Goal: Transaction & Acquisition: Download file/media

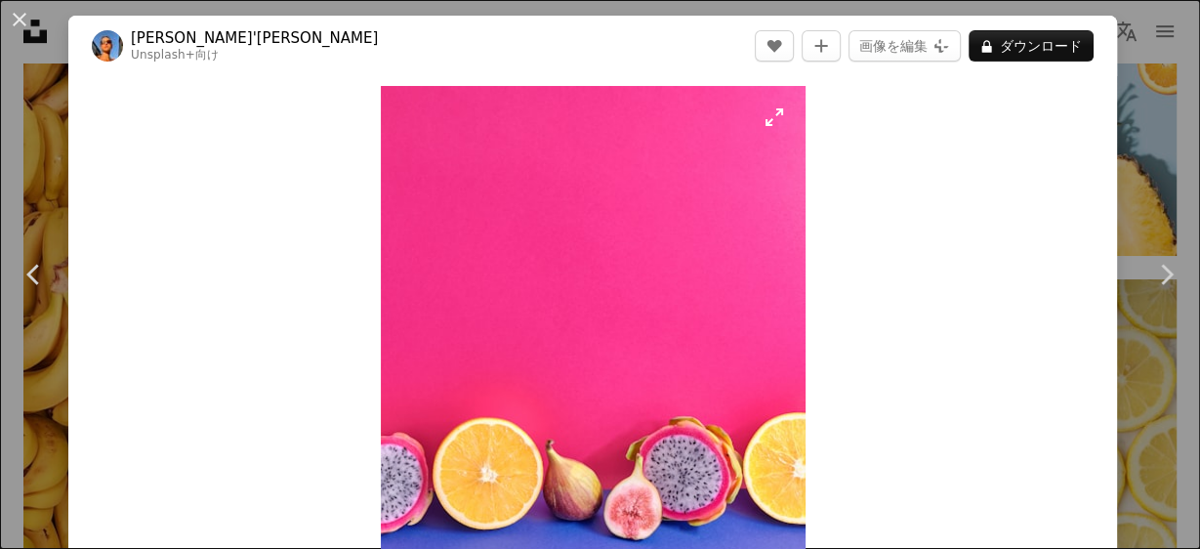
scroll to position [234, 0]
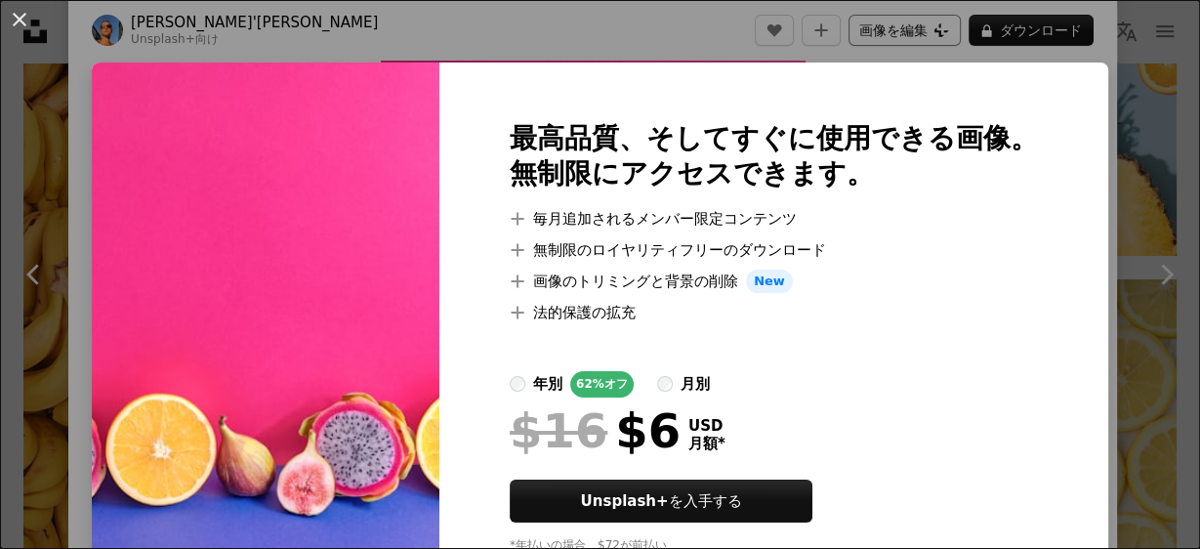
drag, startPoint x: 684, startPoint y: 216, endPoint x: 925, endPoint y: 23, distance: 307.7
click at [937, 20] on div "An X shape 最高品質、そしてすぐに使用できる画像。 無制限にアクセスできます。 A plus sign 毎月追加されるメンバー限定コンテンツ A p…" at bounding box center [600, 274] width 1200 height 549
